Goal: Task Accomplishment & Management: Manage account settings

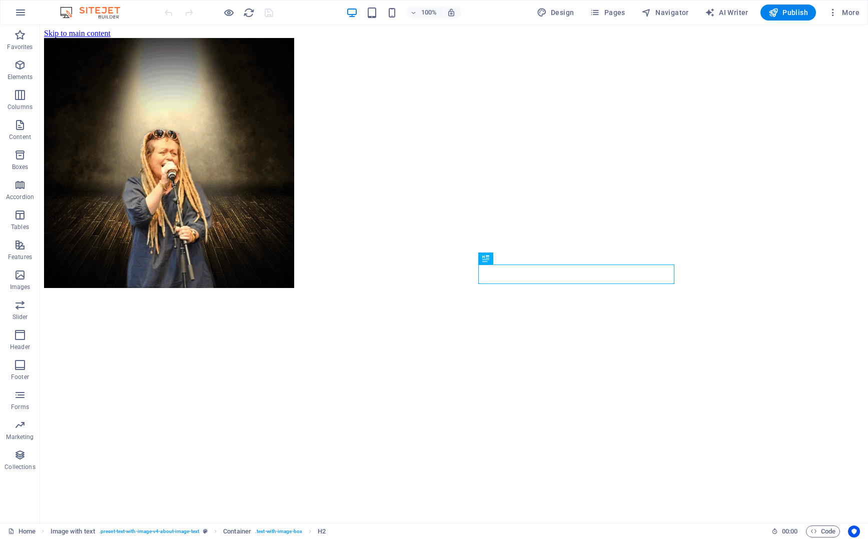
scroll to position [315, 0]
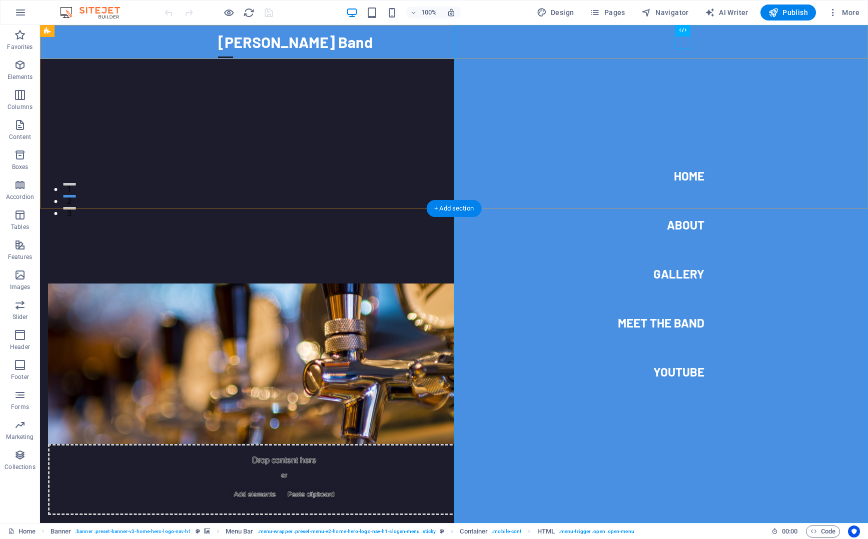
click at [683, 228] on nav "Home About Gallery Meet the band Youtube" at bounding box center [661, 274] width 414 height 498
select select
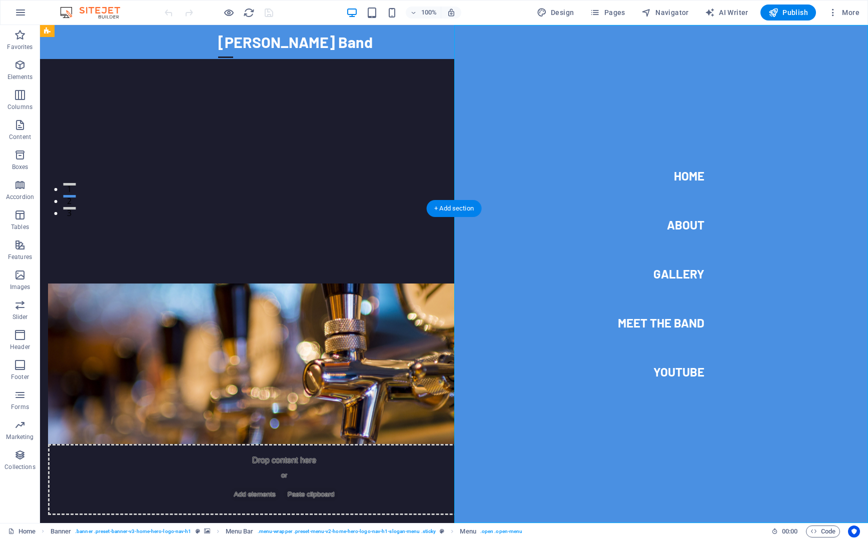
select select
select select "7"
select select
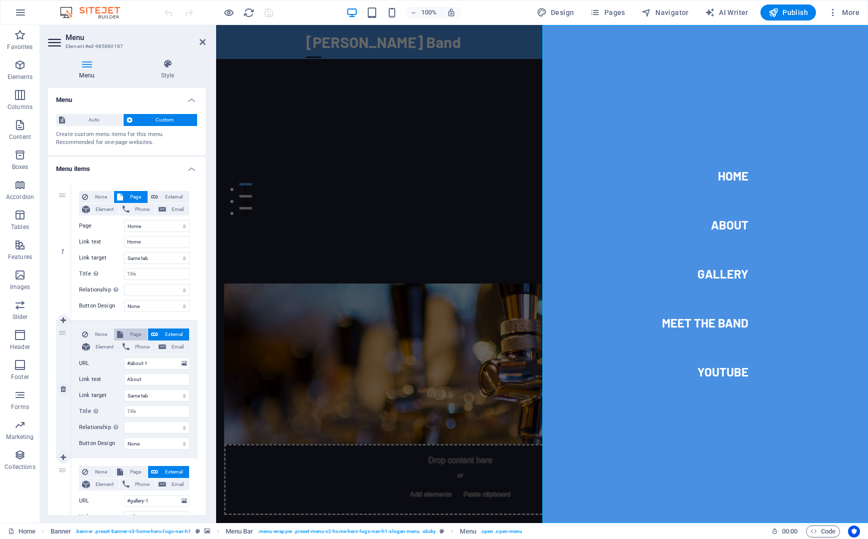
click at [131, 331] on span "Page" at bounding box center [135, 335] width 19 height 12
select select
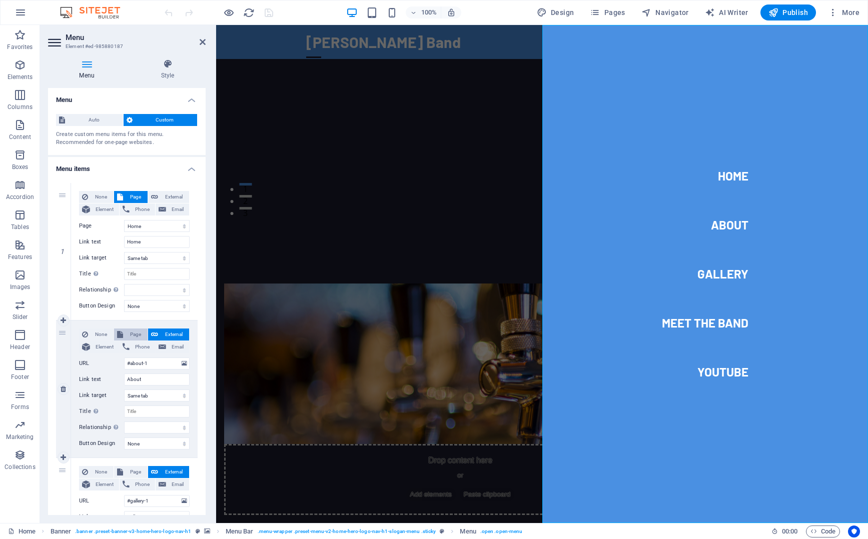
select select
click at [124, 358] on select "Home Subpage About Us Meet Band Members Youtube Songs Legal Notice Privacy Meet…" at bounding box center [157, 364] width 66 height 12
select select "2"
click option "About Us" at bounding box center [0, 0] width 0 height 0
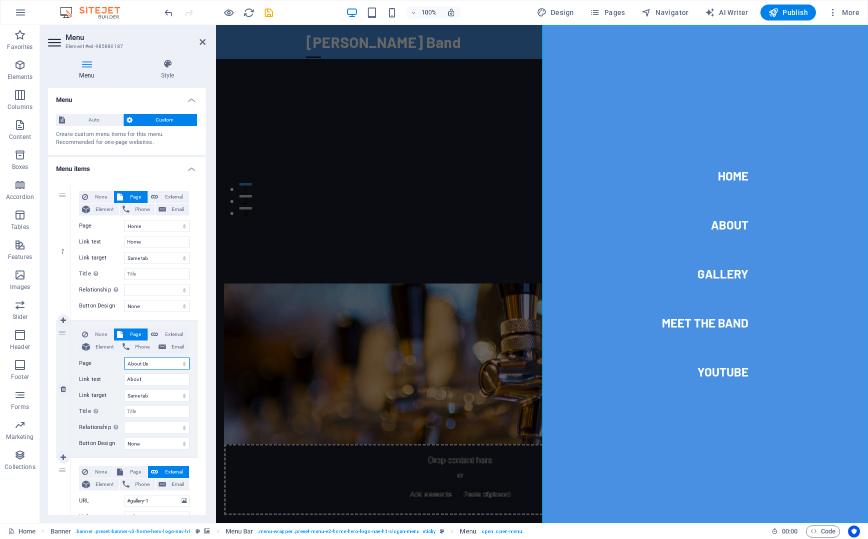
select select
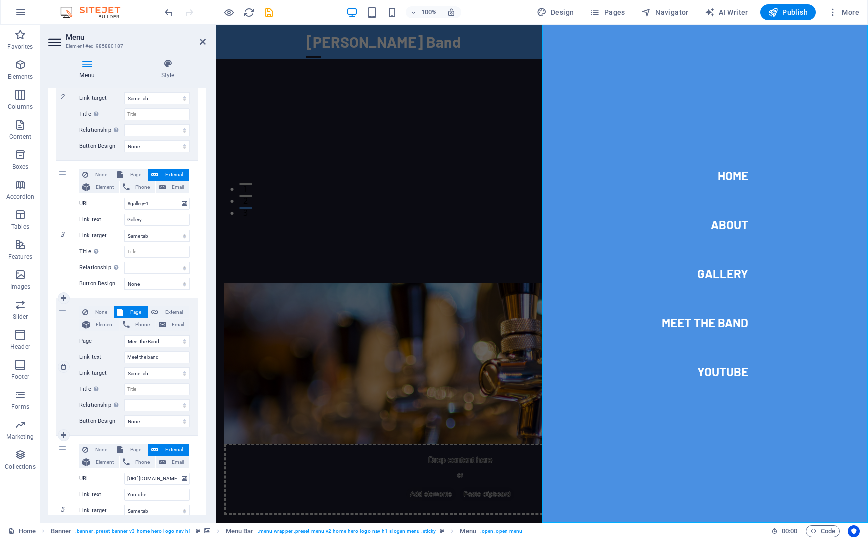
scroll to position [299, 0]
click at [617, 11] on span "Pages" at bounding box center [607, 13] width 35 height 10
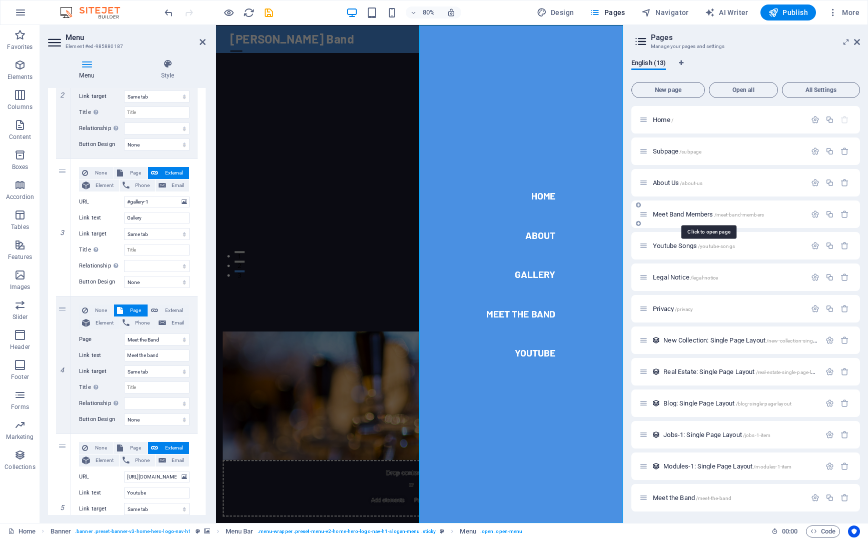
click at [689, 211] on span "Meet Band Members /meet-band-members" at bounding box center [708, 215] width 111 height 8
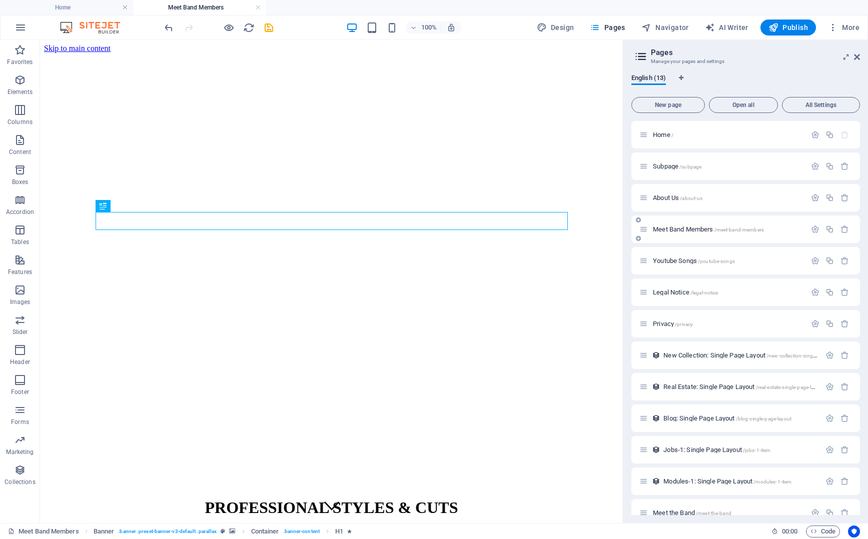
scroll to position [16, 0]
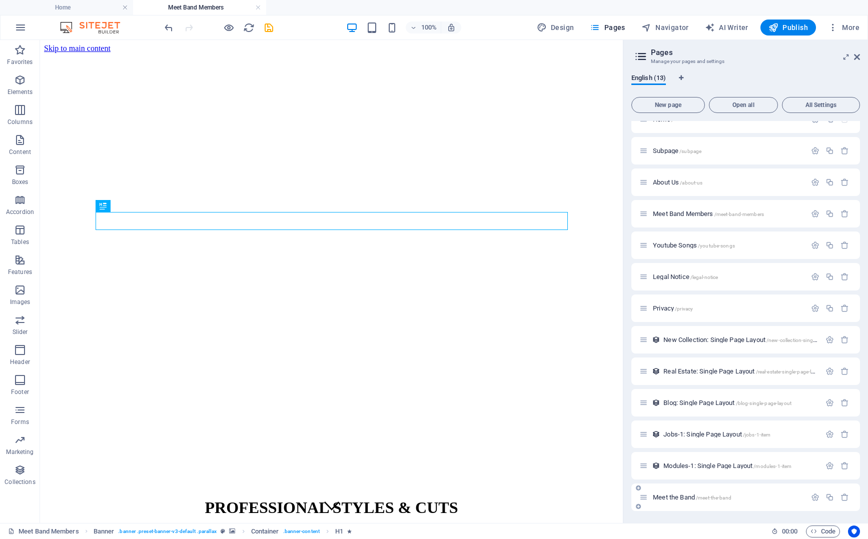
click at [673, 497] on span "Meet the Band /meet-the-band" at bounding box center [692, 498] width 79 height 8
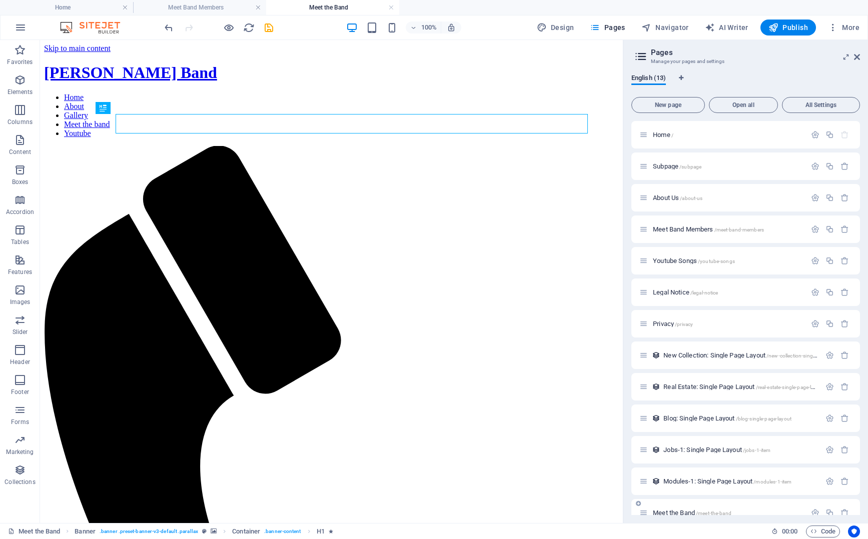
scroll to position [0, 0]
click at [844, 231] on icon "button" at bounding box center [844, 229] width 9 height 9
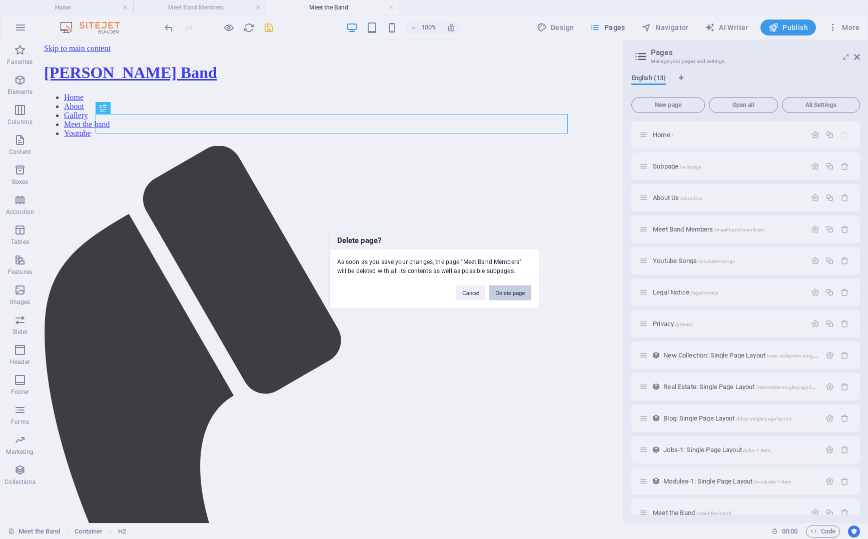
click at [511, 293] on button "Delete page" at bounding box center [510, 293] width 42 height 15
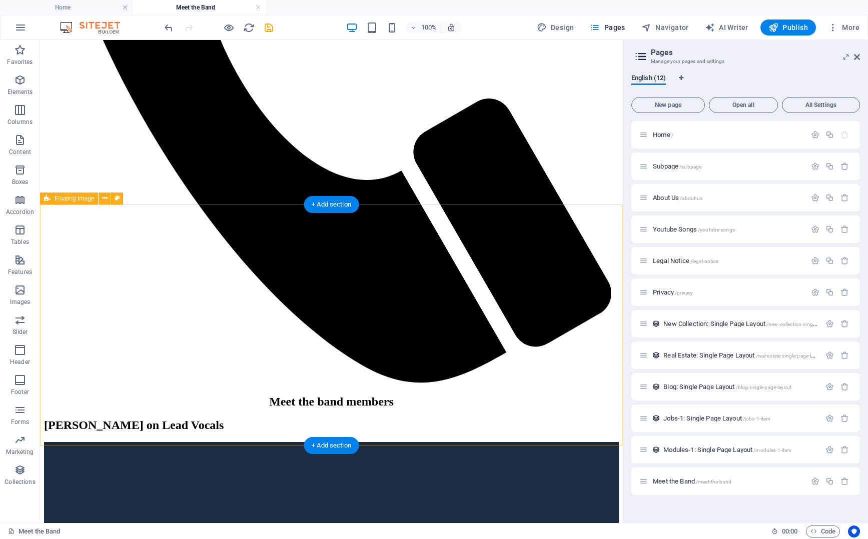
scroll to position [513, 0]
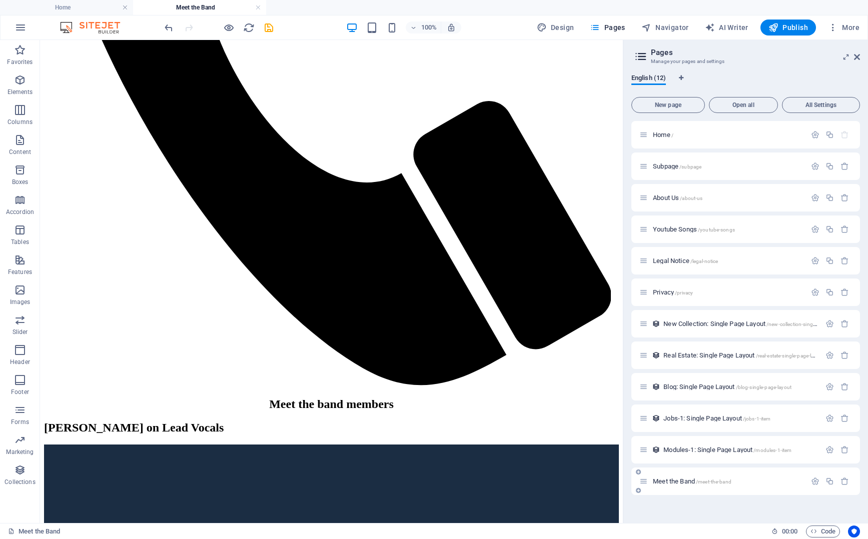
click at [682, 480] on span "Meet the Band /meet-the-band" at bounding box center [692, 482] width 79 height 8
click at [856, 56] on icon at bounding box center [857, 57] width 6 height 8
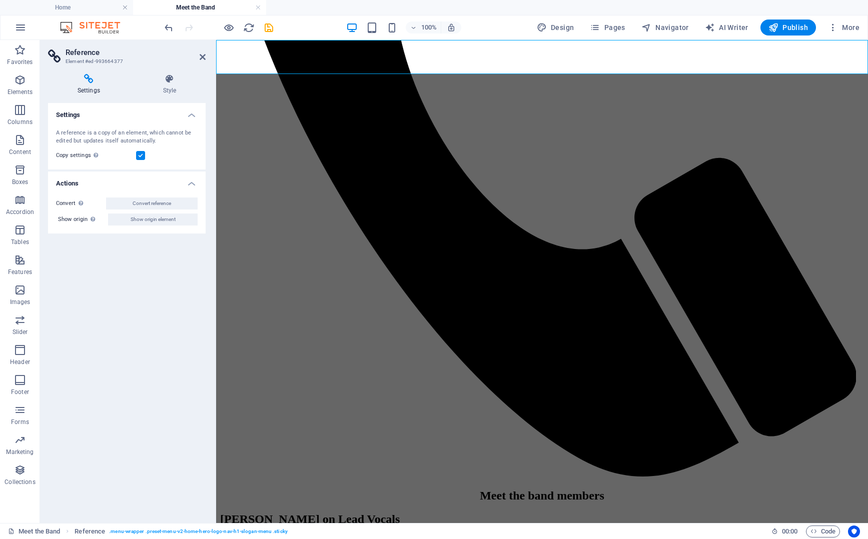
click at [202, 58] on icon at bounding box center [203, 57] width 6 height 8
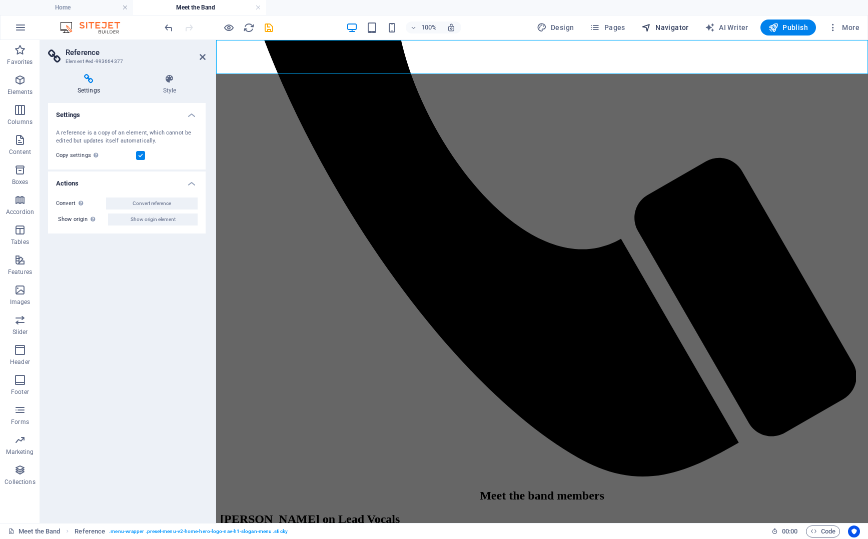
click at [665, 28] on span "Navigator" at bounding box center [665, 28] width 48 height 10
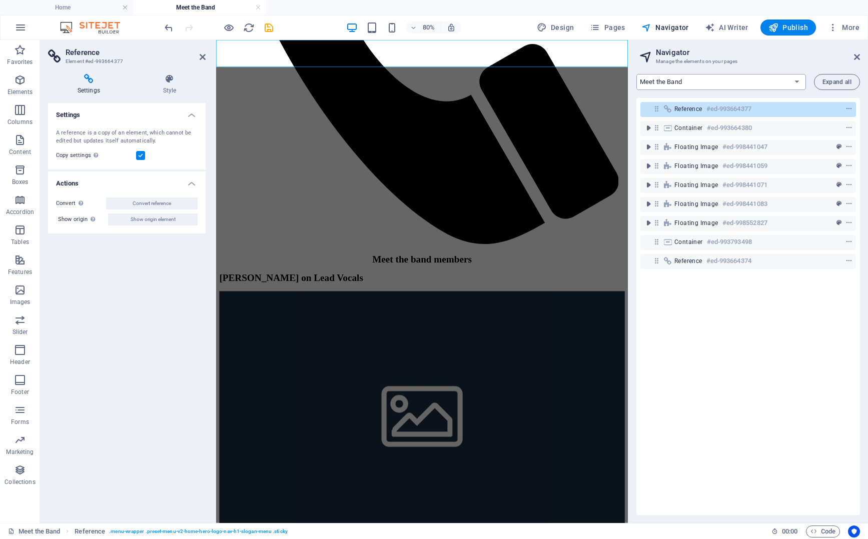
click at [636, 74] on select "Home Subpage About Us Youtube Songs Legal Notice Privacy New Collection: Single…" at bounding box center [721, 82] width 170 height 16
select select "17917593-en"
click option "Home" at bounding box center [0, 0] width 0 height 0
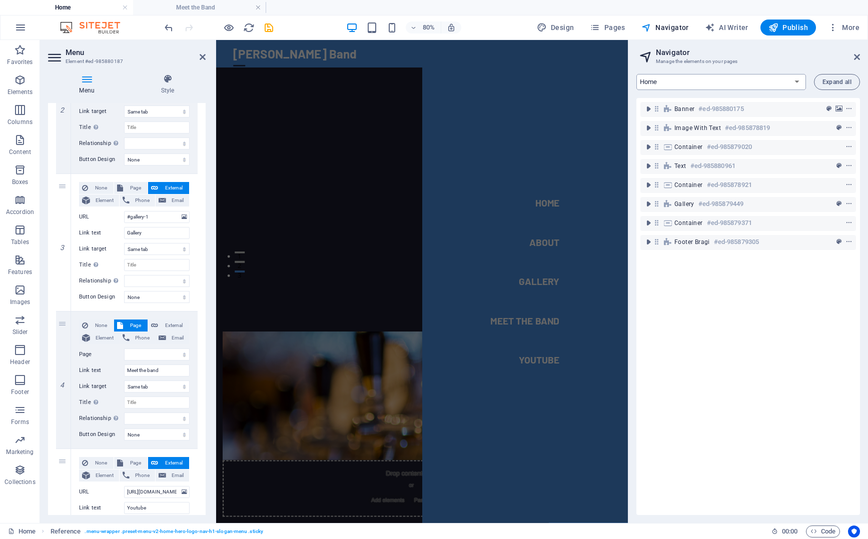
scroll to position [299, 0]
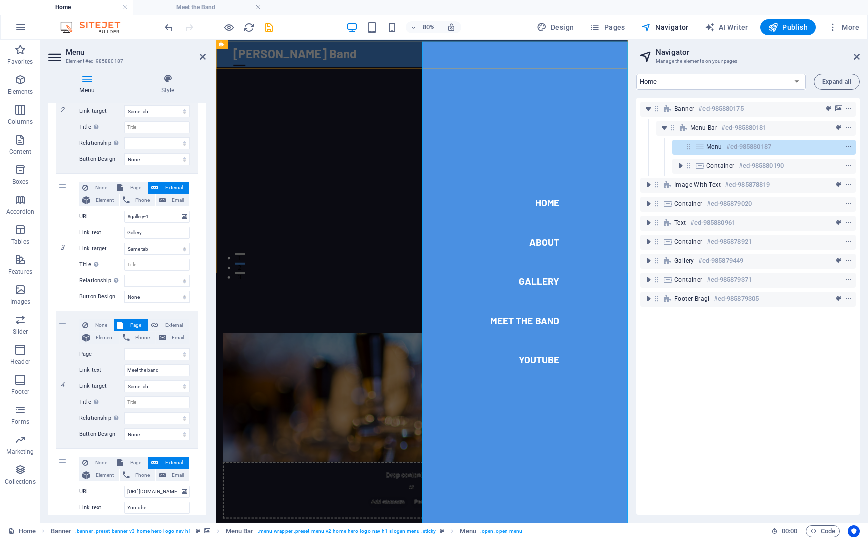
click at [620, 55] on nav "Home About Gallery Meet the band Youtube" at bounding box center [603, 342] width 258 height 604
click at [253, 66] on div at bounding box center [245, 72] width 15 height 13
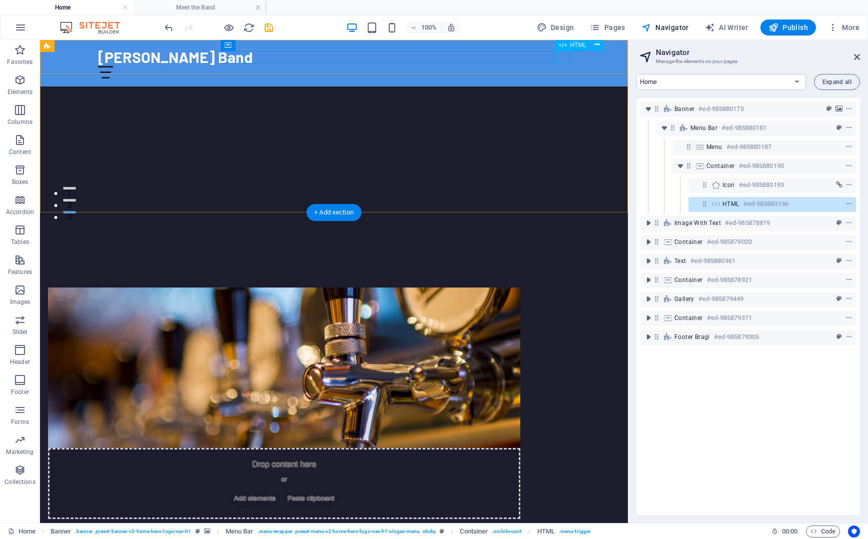
click at [562, 66] on div at bounding box center [334, 72] width 472 height 13
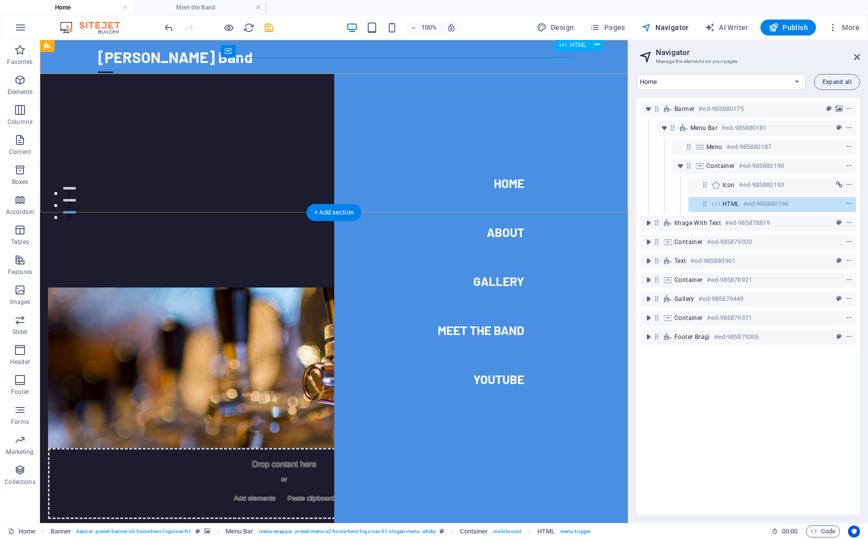
click at [113, 66] on div at bounding box center [105, 72] width 15 height 13
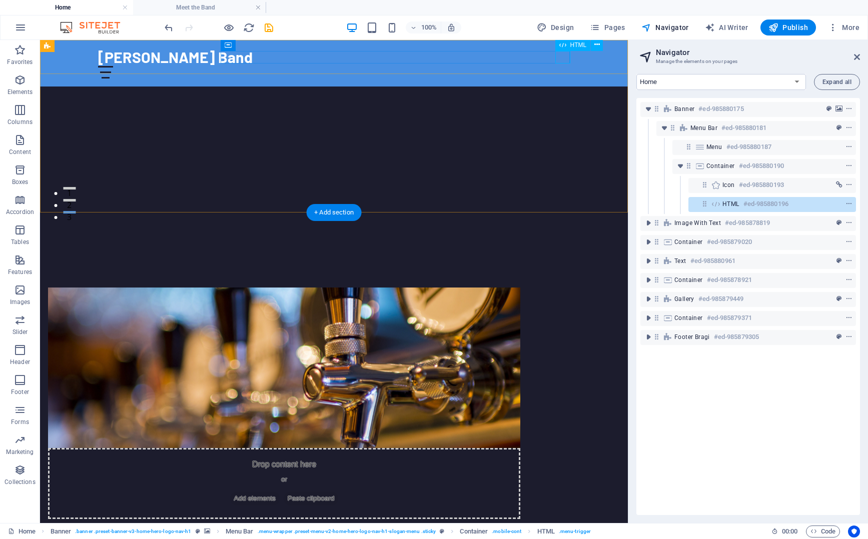
click at [562, 66] on div at bounding box center [334, 72] width 472 height 13
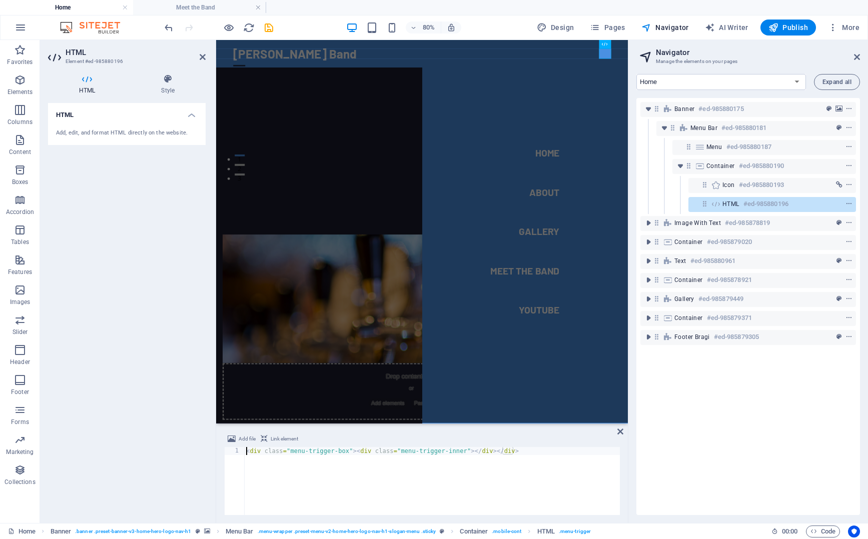
click at [123, 126] on div "Add, edit, and format HTML directly on the website." at bounding box center [127, 133] width 158 height 25
click at [630, 187] on nav "Home About Gallery Meet the band Youtube" at bounding box center [603, 279] width 258 height 479
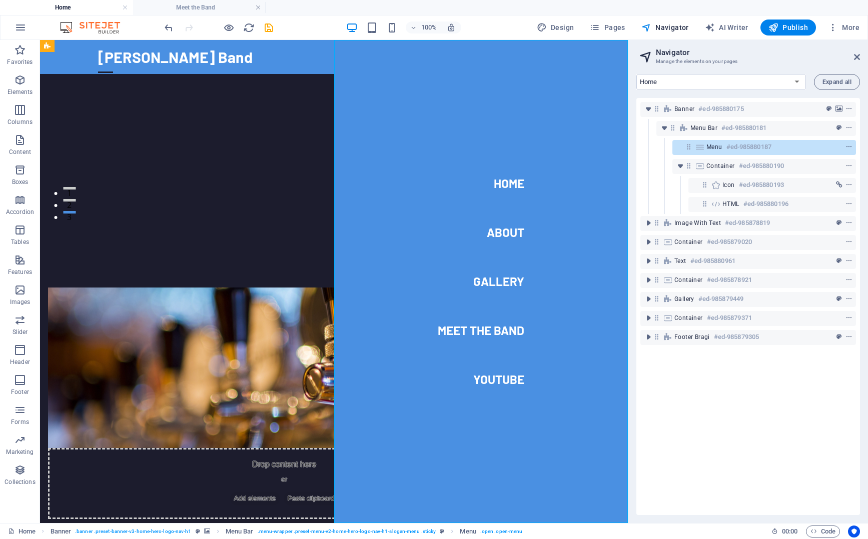
click at [506, 230] on nav "Home About Gallery Meet the band Youtube" at bounding box center [481, 281] width 294 height 483
click at [495, 284] on nav "Home About Gallery Meet the band Youtube" at bounding box center [481, 281] width 294 height 483
click at [492, 331] on nav "Home About Gallery Meet the band Youtube" at bounding box center [481, 281] width 294 height 483
click at [113, 66] on div at bounding box center [105, 72] width 15 height 13
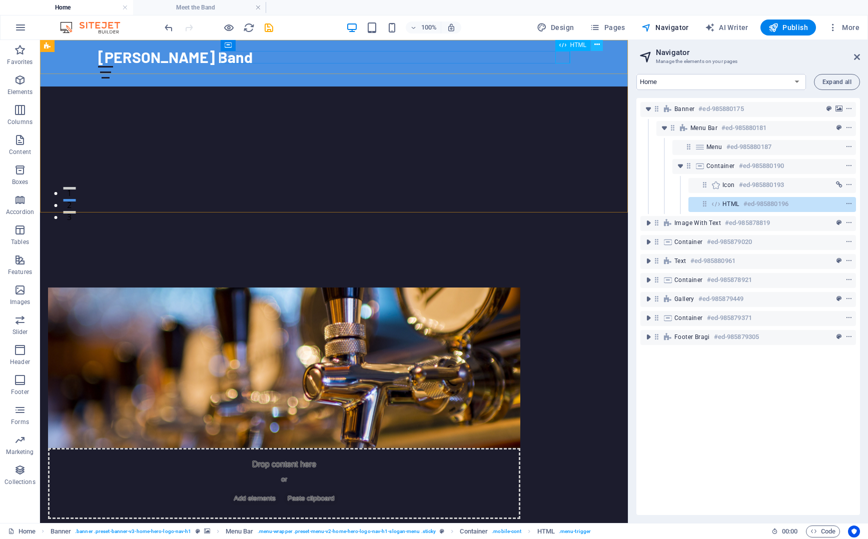
click at [599, 44] on icon at bounding box center [597, 45] width 6 height 11
click at [562, 66] on div at bounding box center [334, 72] width 472 height 13
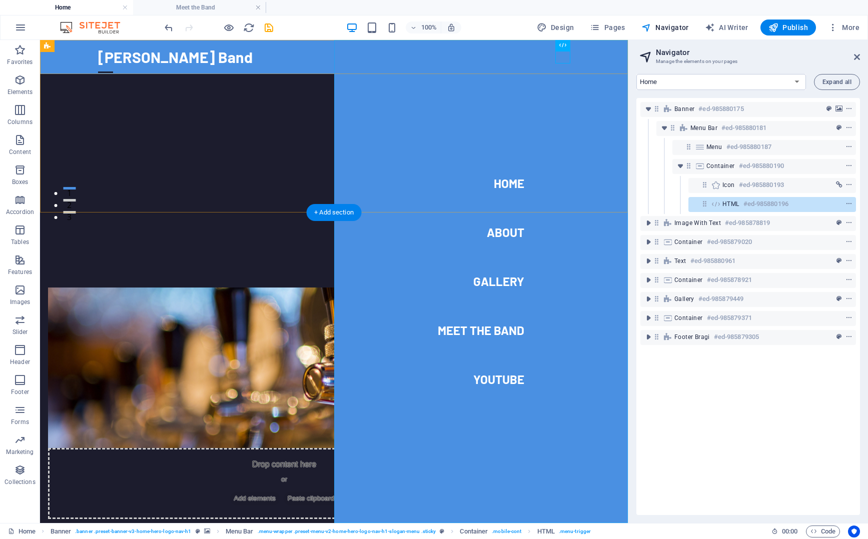
click at [506, 185] on nav "Home About Gallery Meet the band Youtube" at bounding box center [481, 281] width 294 height 483
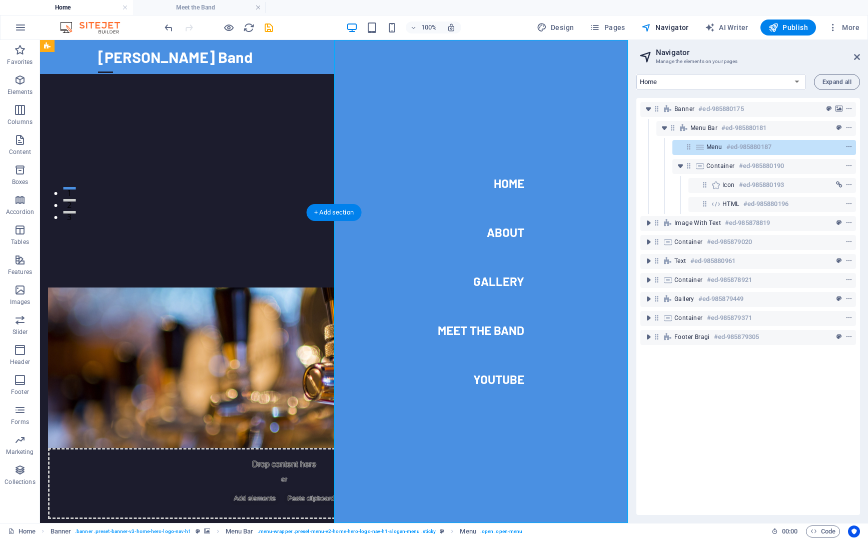
click at [506, 185] on nav "Home About Gallery Meet the band Youtube" at bounding box center [481, 281] width 294 height 483
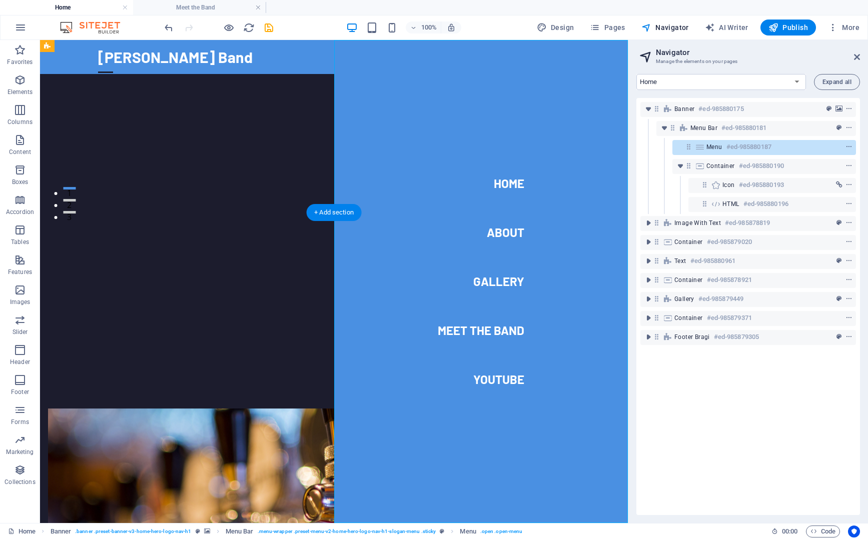
select select
select select "2"
select select
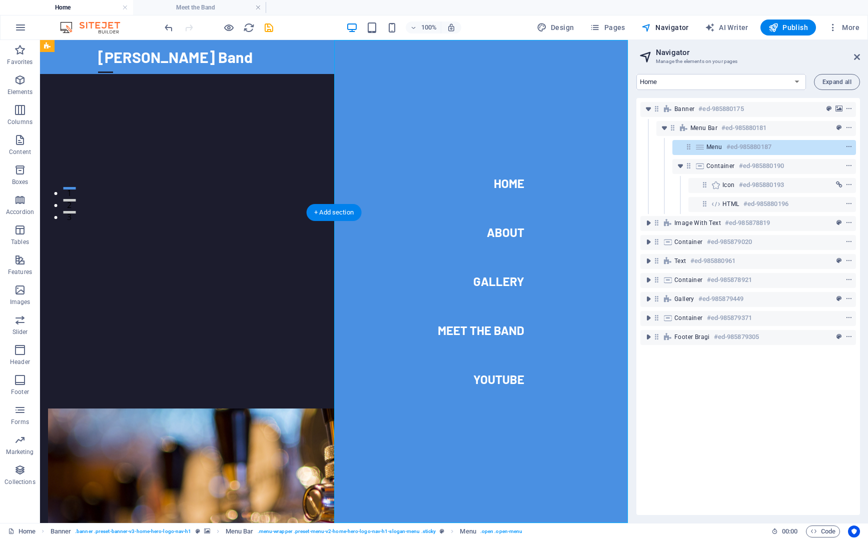
select select
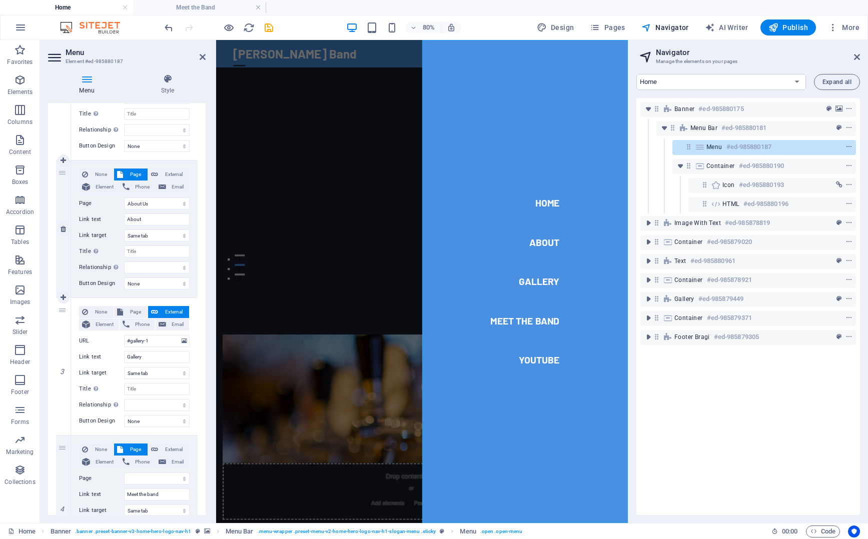
scroll to position [176, 0]
click option "Same tab" at bounding box center [0, 0] width 0 height 0
click at [270, 26] on icon "save" at bounding box center [269, 28] width 12 height 12
checkbox input "false"
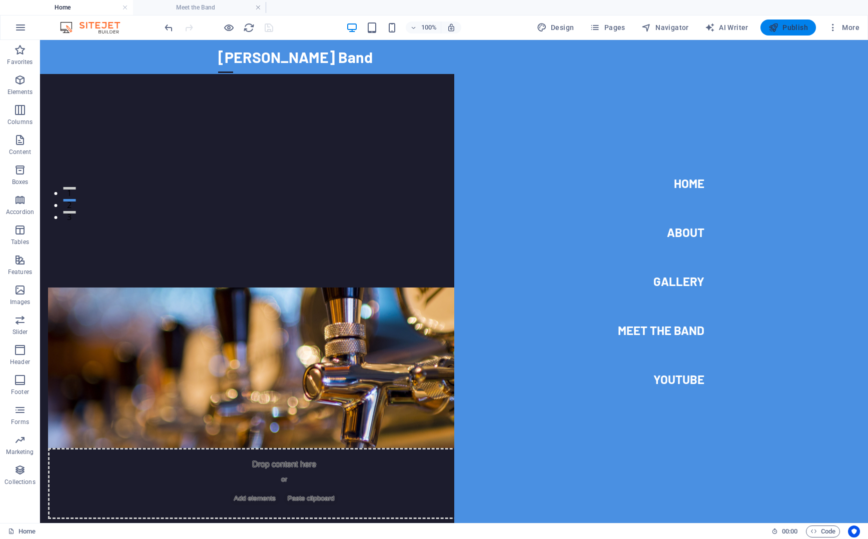
click at [787, 28] on span "Publish" at bounding box center [788, 28] width 40 height 10
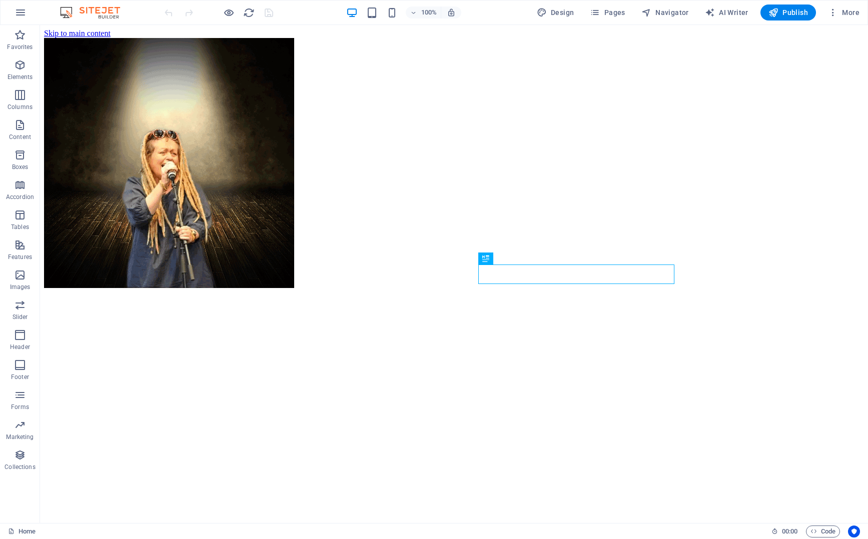
scroll to position [315, 0]
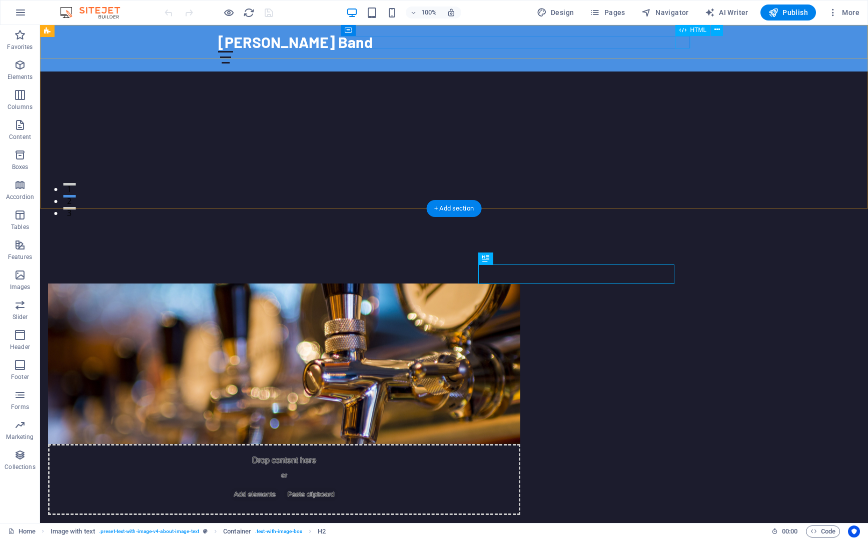
click at [682, 51] on div at bounding box center [454, 57] width 472 height 13
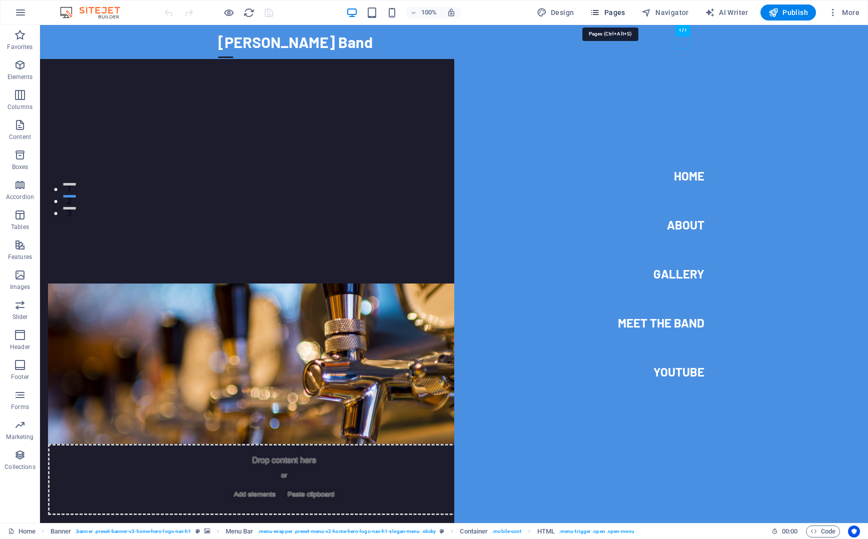
click at [612, 11] on span "Pages" at bounding box center [607, 13] width 35 height 10
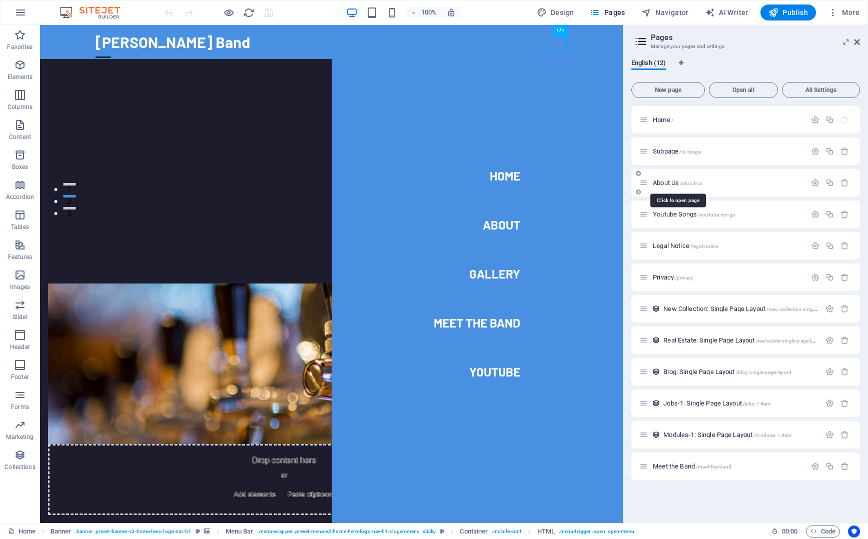
click at [662, 182] on span "About Us /about-us" at bounding box center [678, 183] width 50 height 8
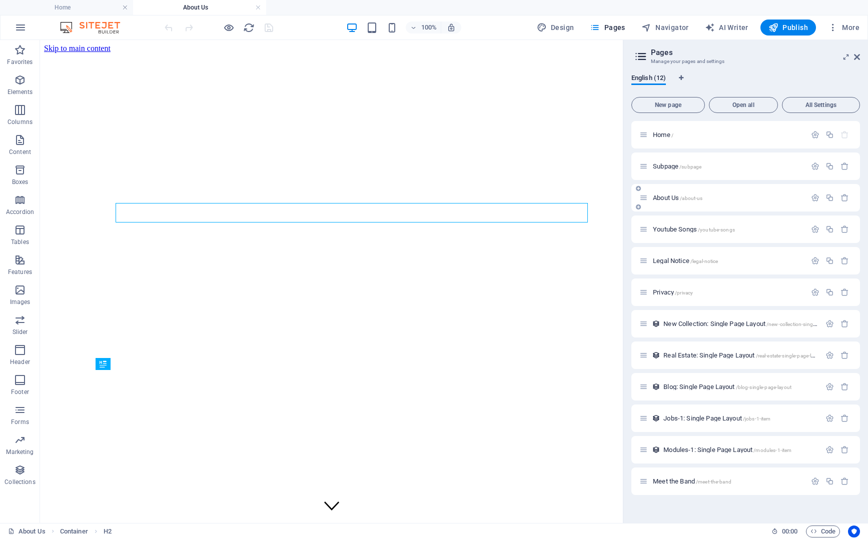
scroll to position [0, 0]
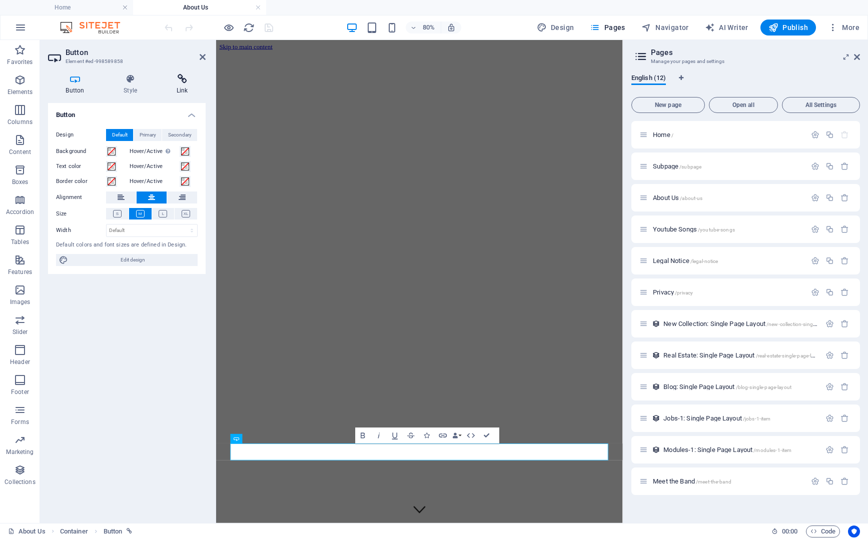
click at [183, 79] on icon at bounding box center [182, 79] width 47 height 10
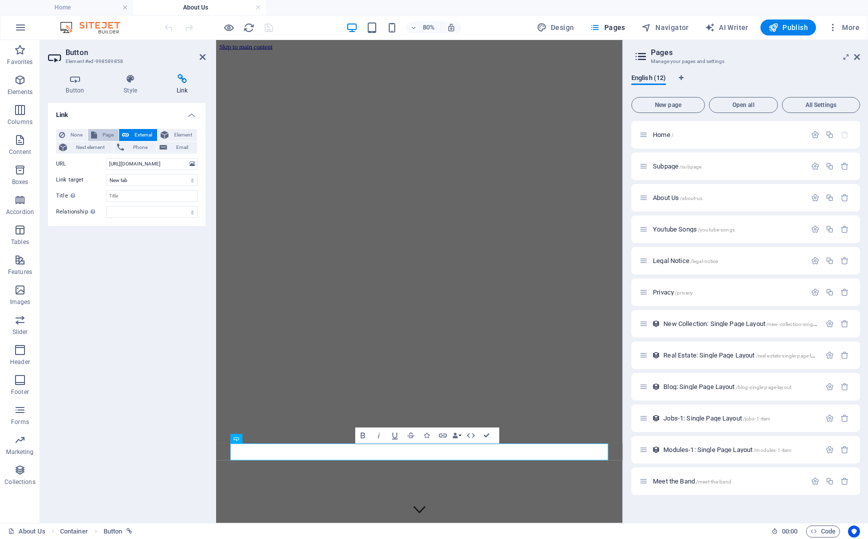
click at [104, 133] on span "Page" at bounding box center [108, 135] width 16 height 12
select select
click at [106, 158] on select "Home Subpage About Us Youtube Songs Legal Notice Privacy Meet the Band" at bounding box center [152, 164] width 92 height 12
select select "0"
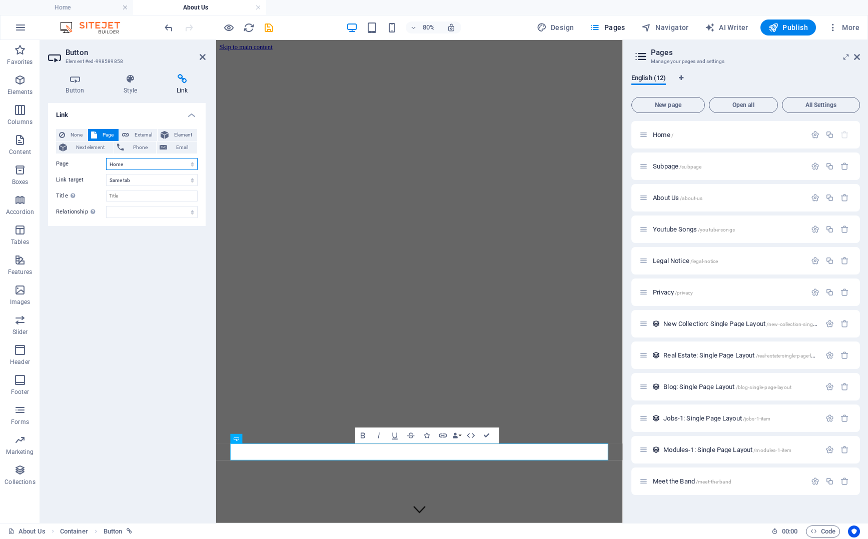
click option "Home" at bounding box center [0, 0] width 0 height 0
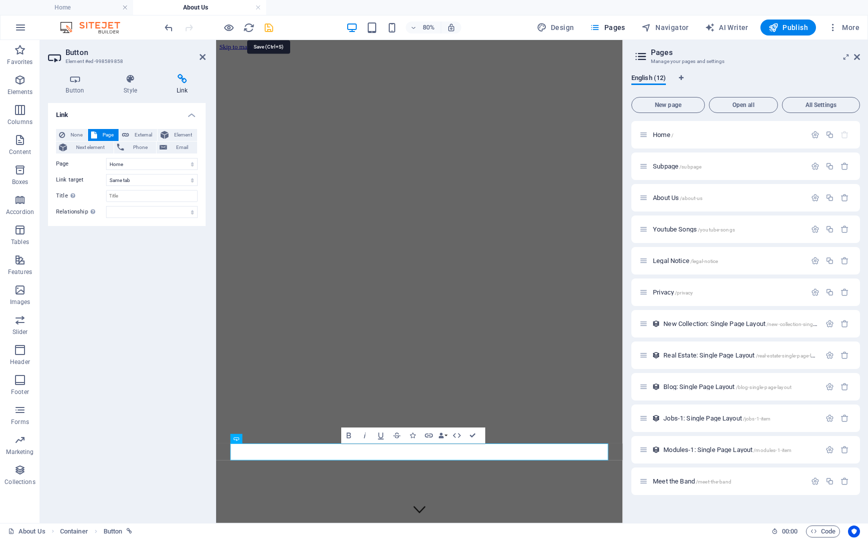
click at [268, 27] on icon "save" at bounding box center [269, 28] width 12 height 12
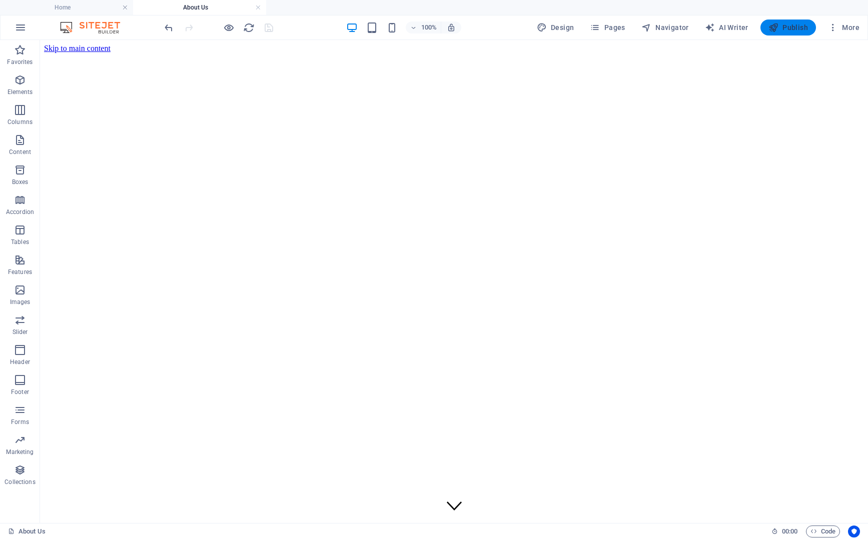
click at [795, 27] on span "Publish" at bounding box center [788, 28] width 40 height 10
